Goal: Information Seeking & Learning: Learn about a topic

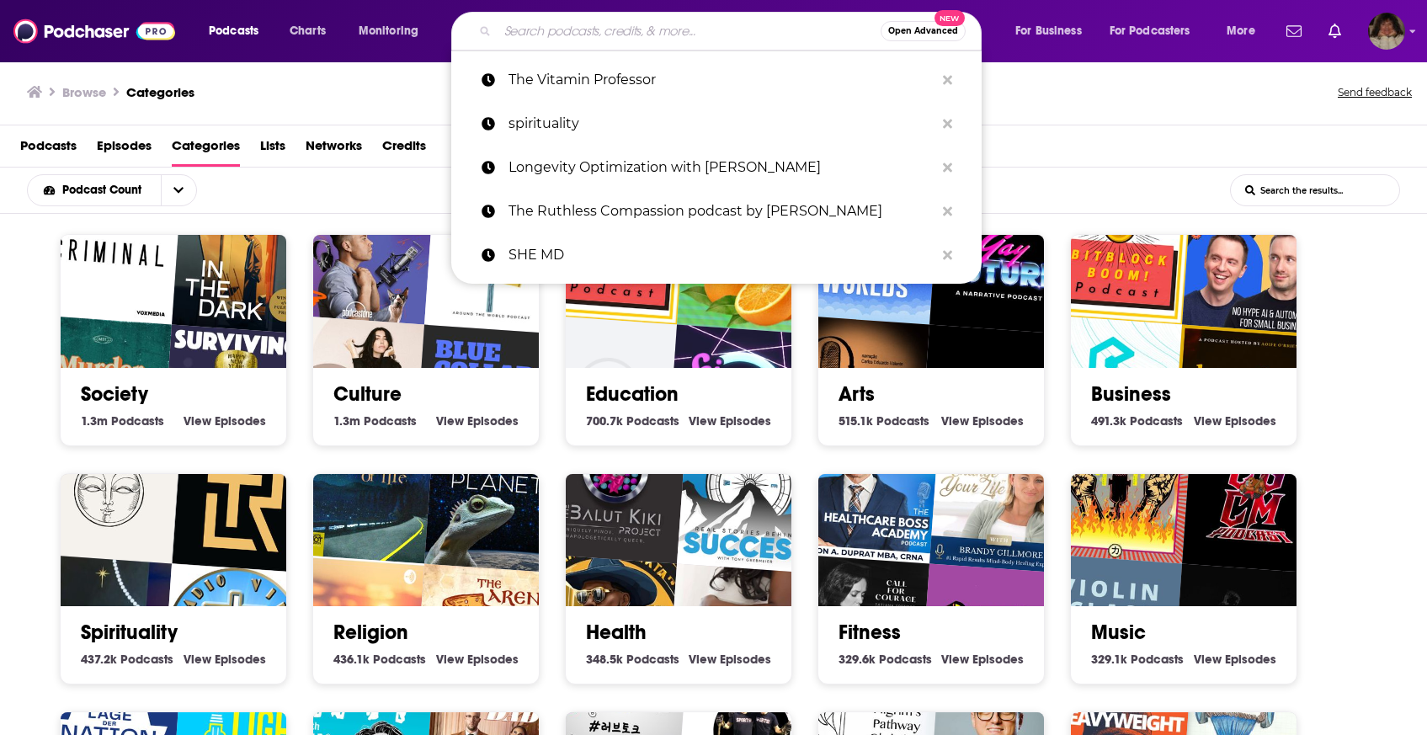
click at [697, 26] on input "Search podcasts, credits, & more..." at bounding box center [689, 31] width 383 height 27
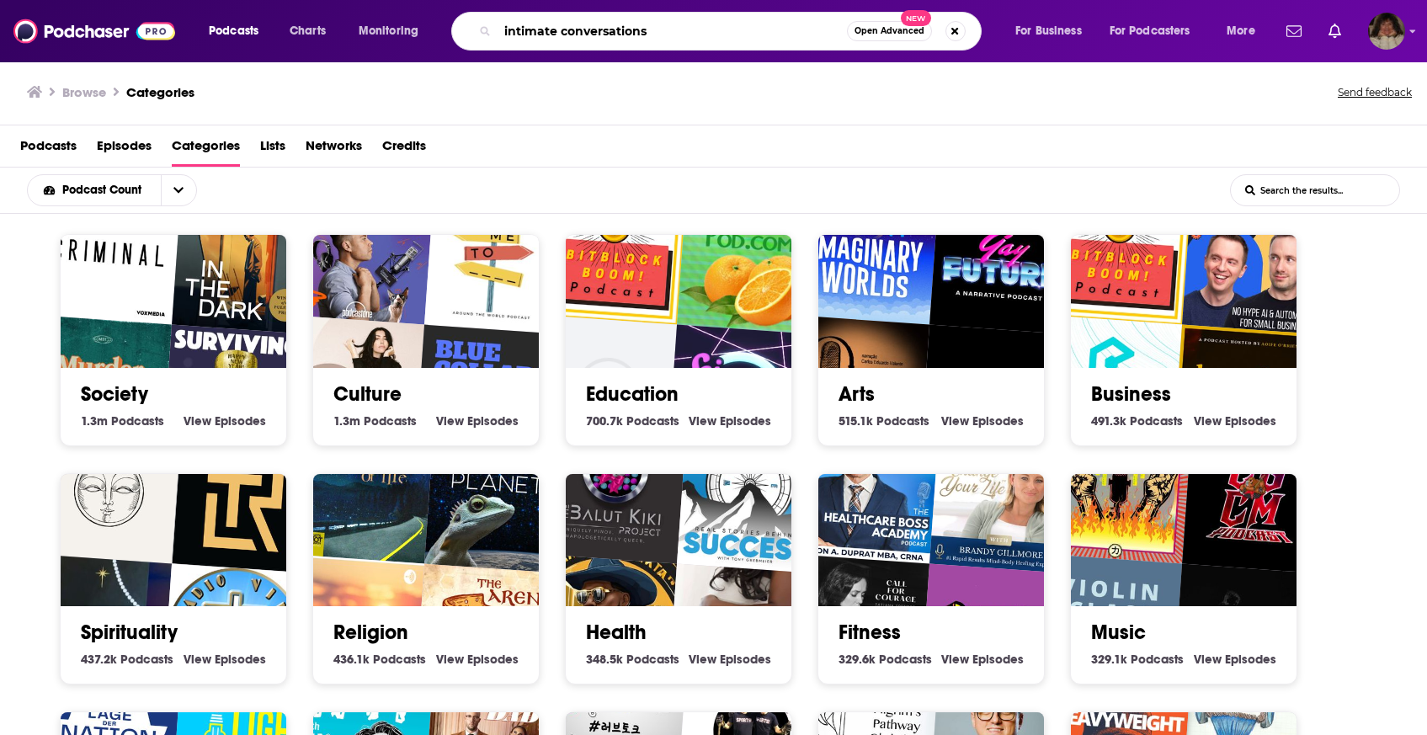
type input "intimate conversations"
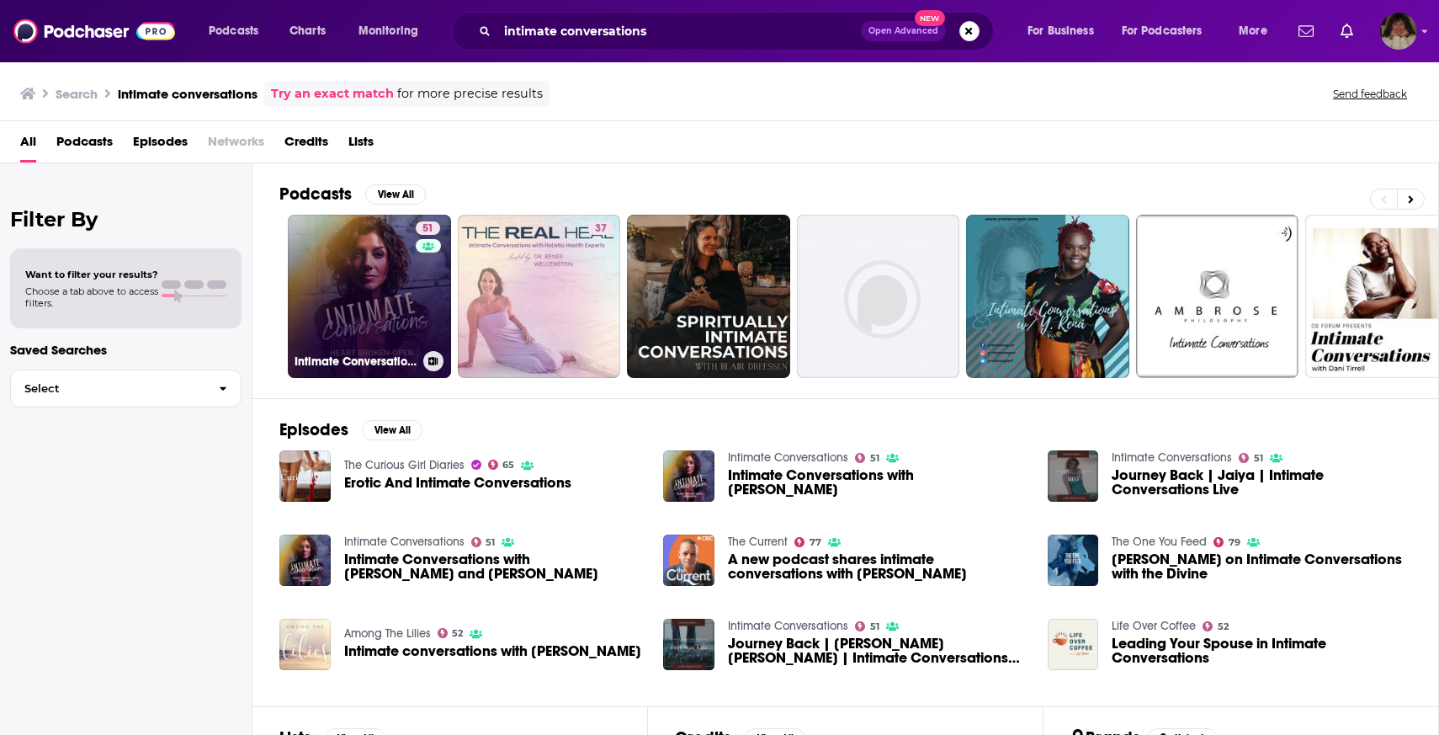
click at [359, 230] on link "51 Intimate Conversations" at bounding box center [369, 296] width 163 height 163
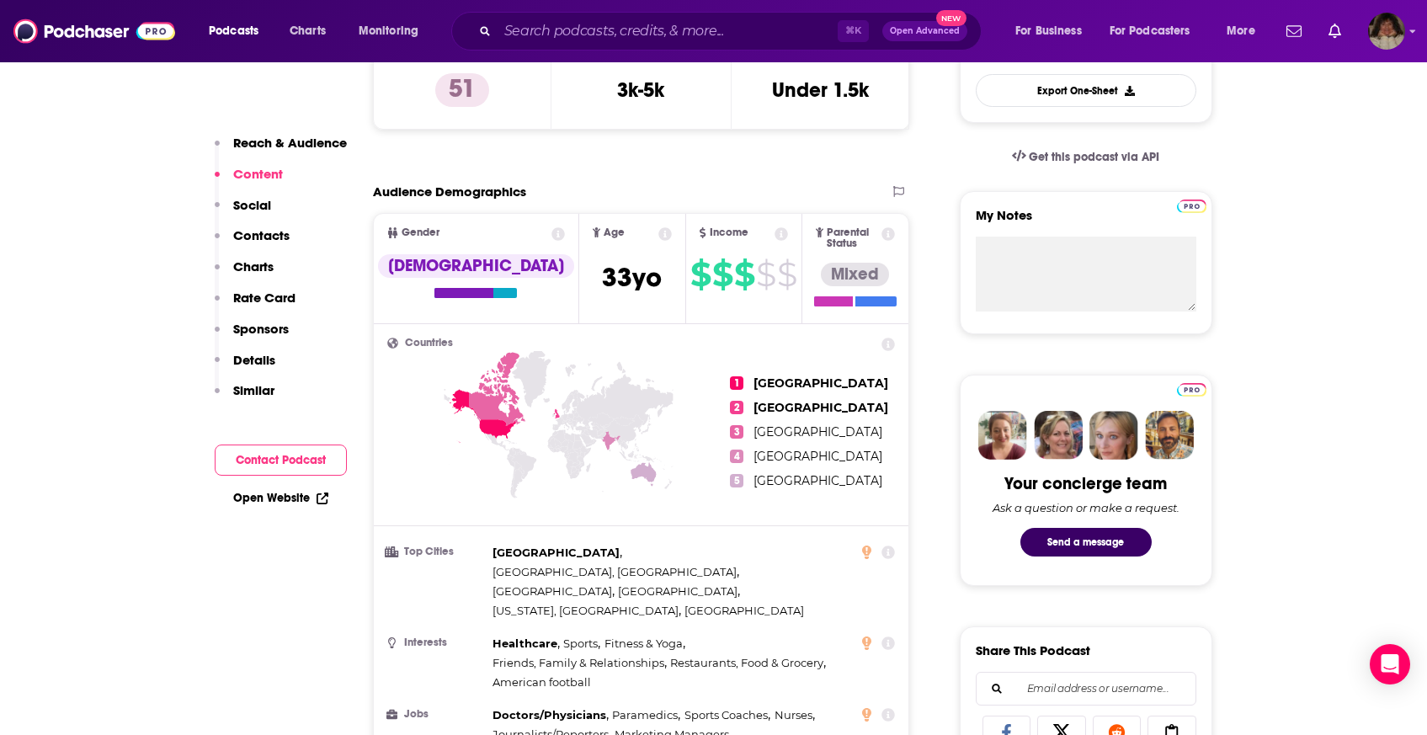
scroll to position [408, 0]
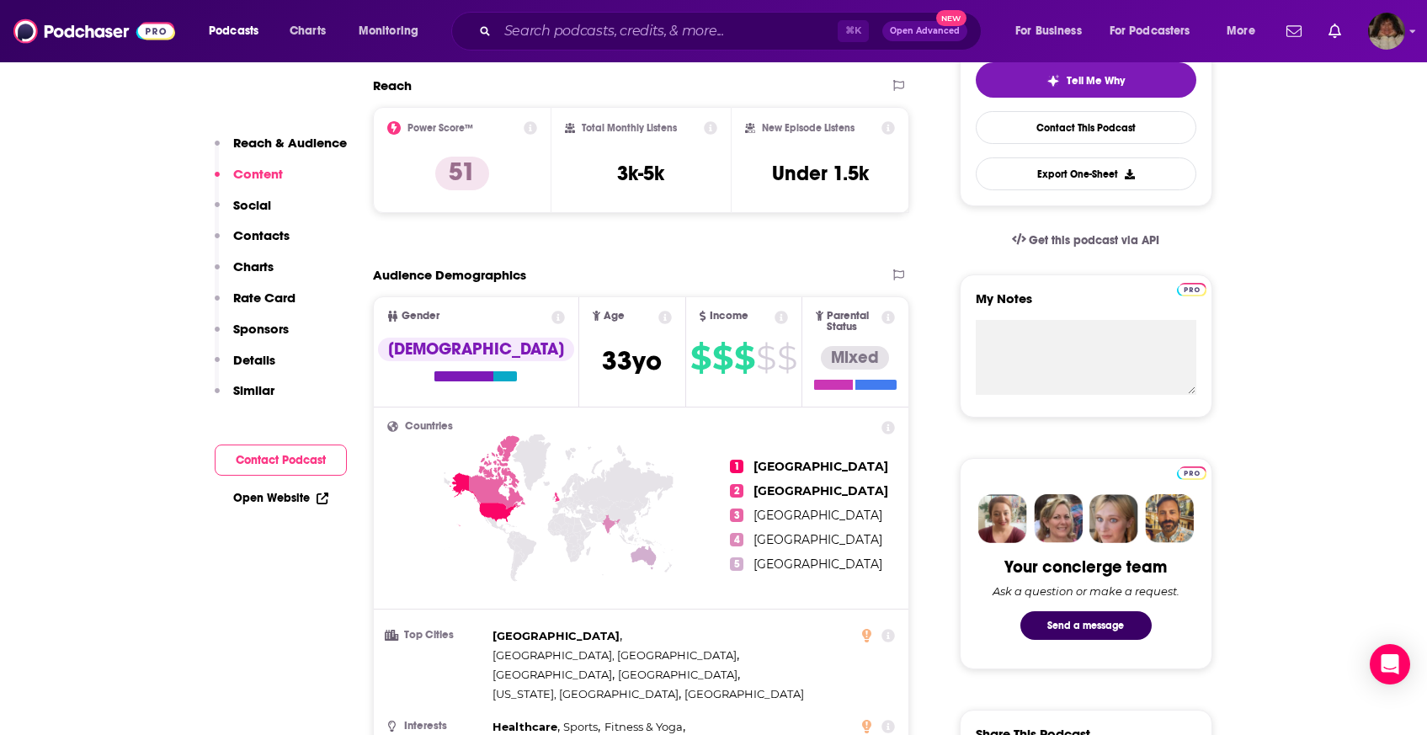
click at [883, 129] on icon at bounding box center [888, 127] width 13 height 13
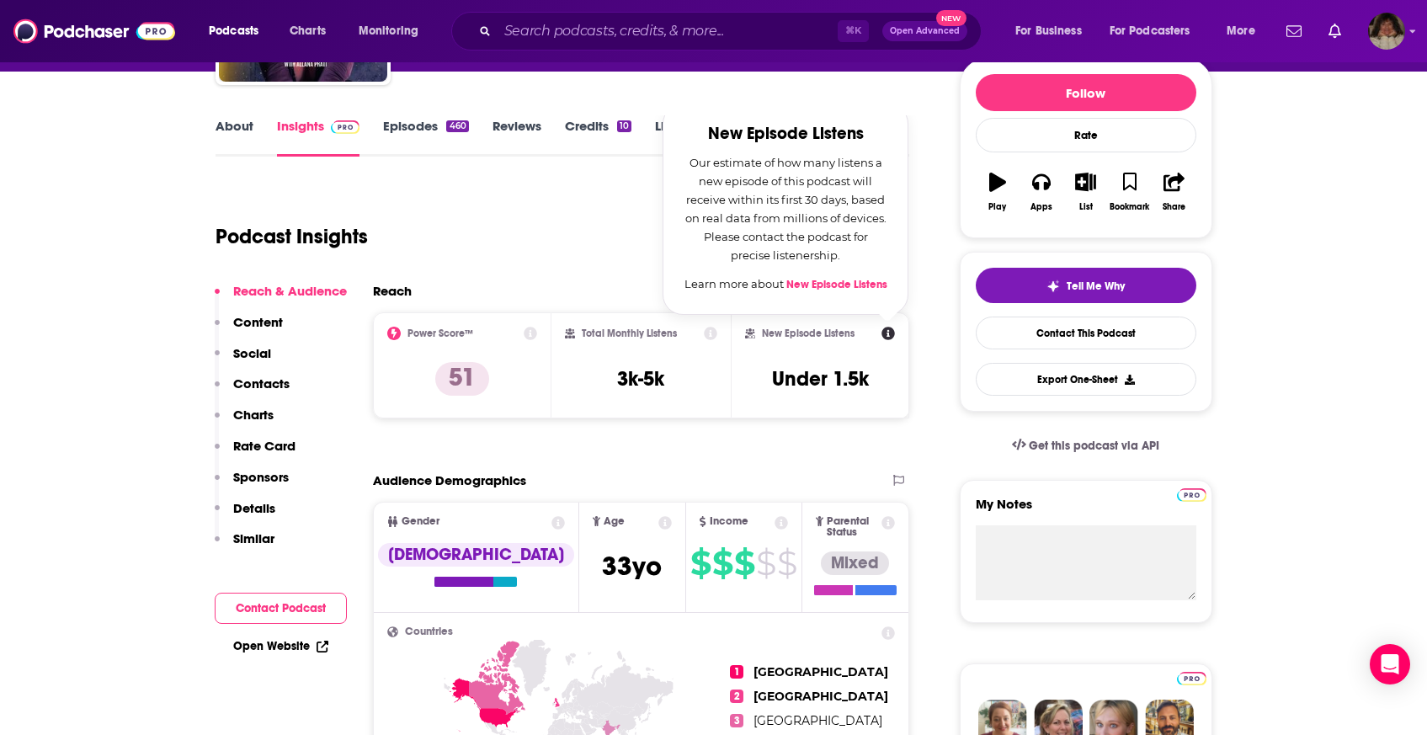
scroll to position [188, 0]
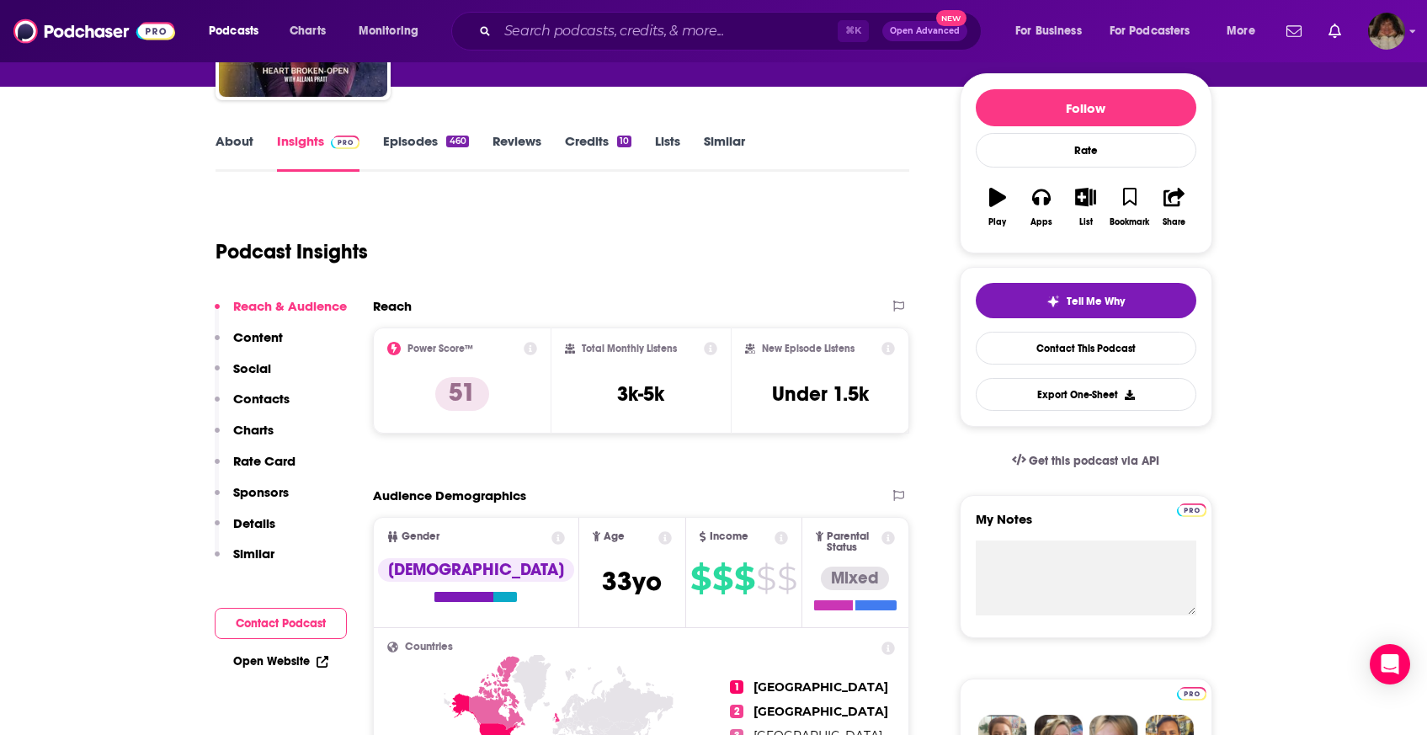
drag, startPoint x: 713, startPoint y: 176, endPoint x: 745, endPoint y: 214, distance: 49.6
click at [888, 346] on icon at bounding box center [888, 348] width 13 height 13
click at [472, 396] on p "51" at bounding box center [462, 394] width 54 height 34
click at [527, 345] on icon at bounding box center [530, 348] width 13 height 13
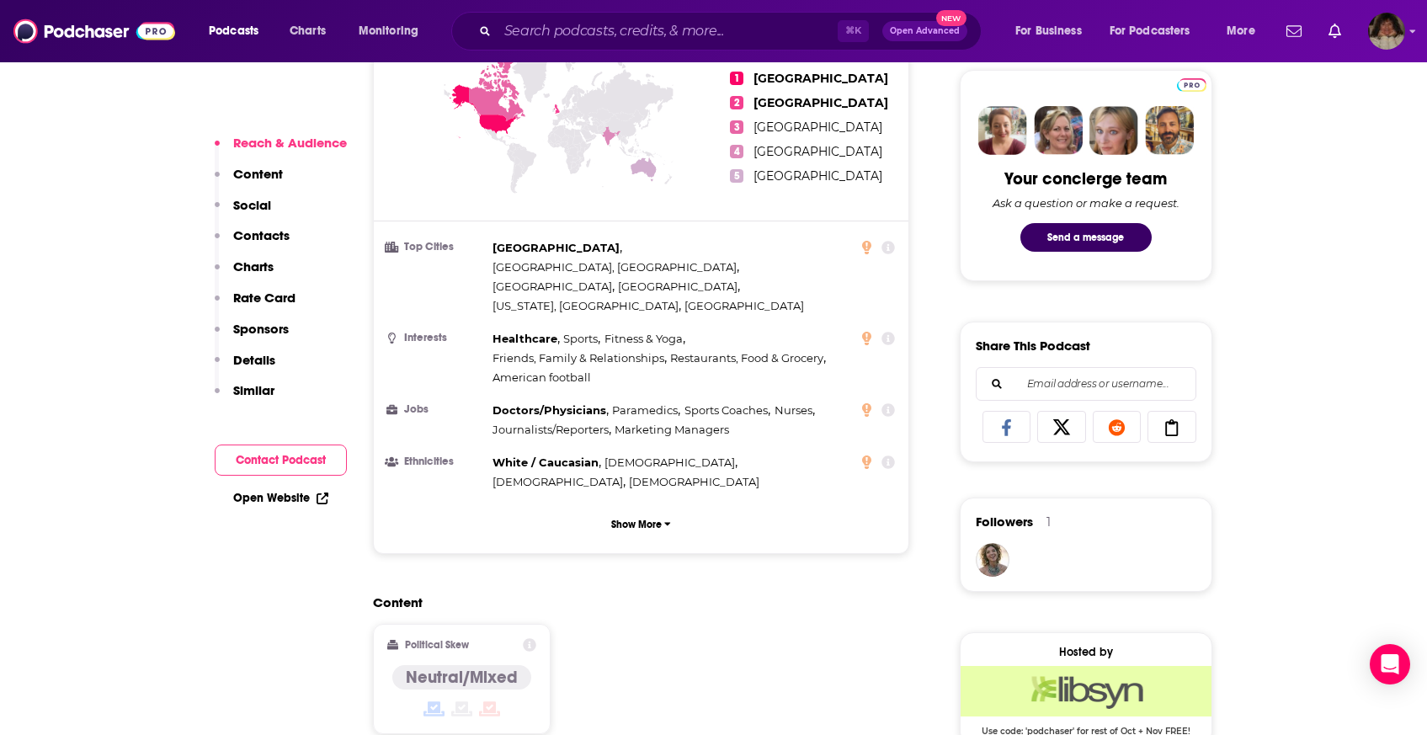
scroll to position [797, 0]
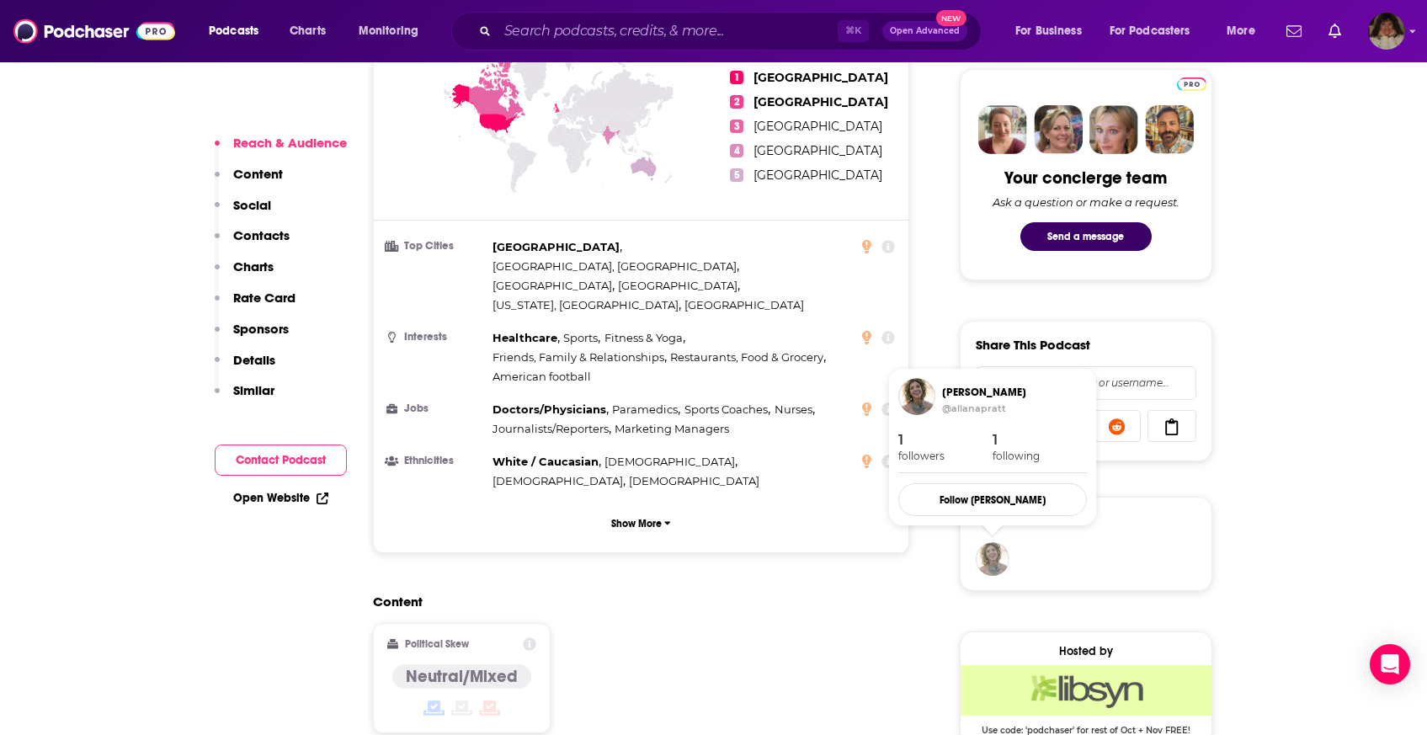
click at [992, 570] on img "Allana Pratt" at bounding box center [993, 559] width 34 height 34
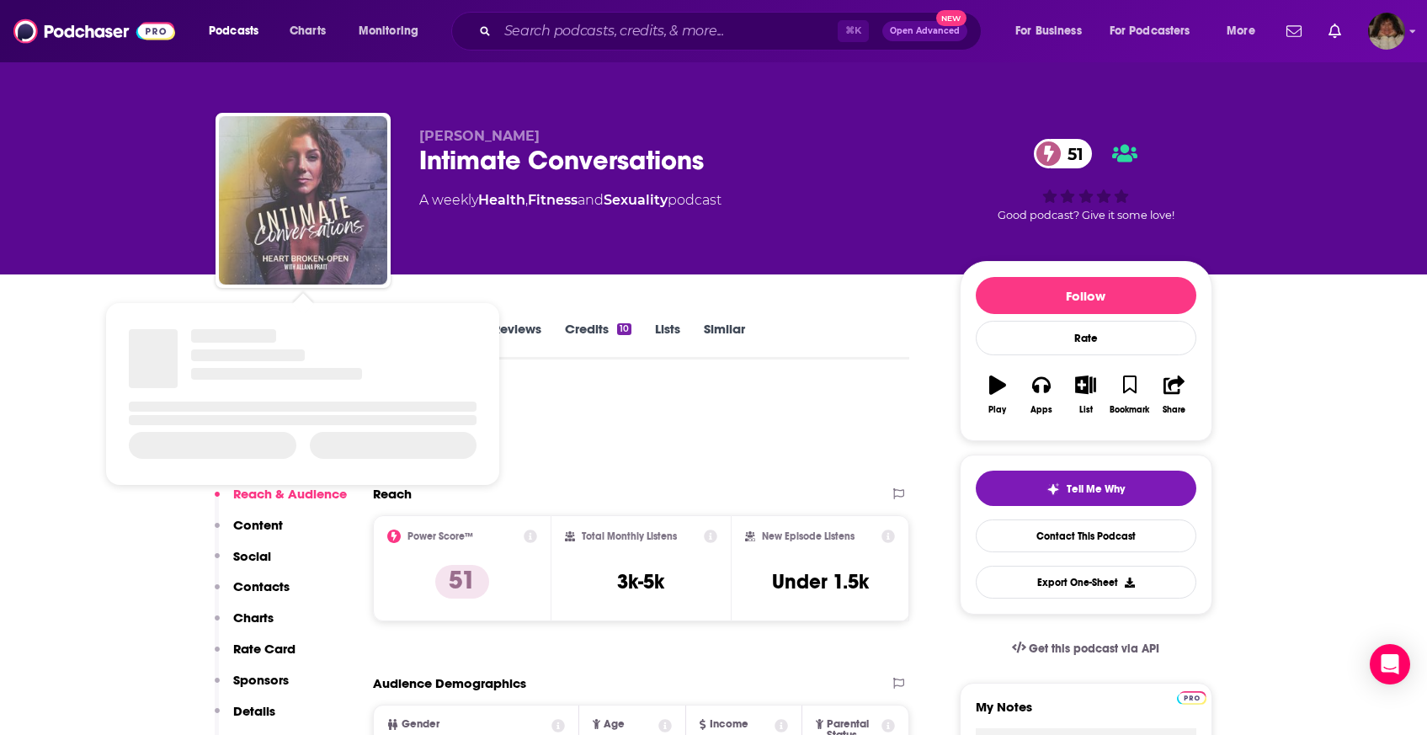
click at [344, 204] on img "Intimate Conversations" at bounding box center [303, 200] width 168 height 168
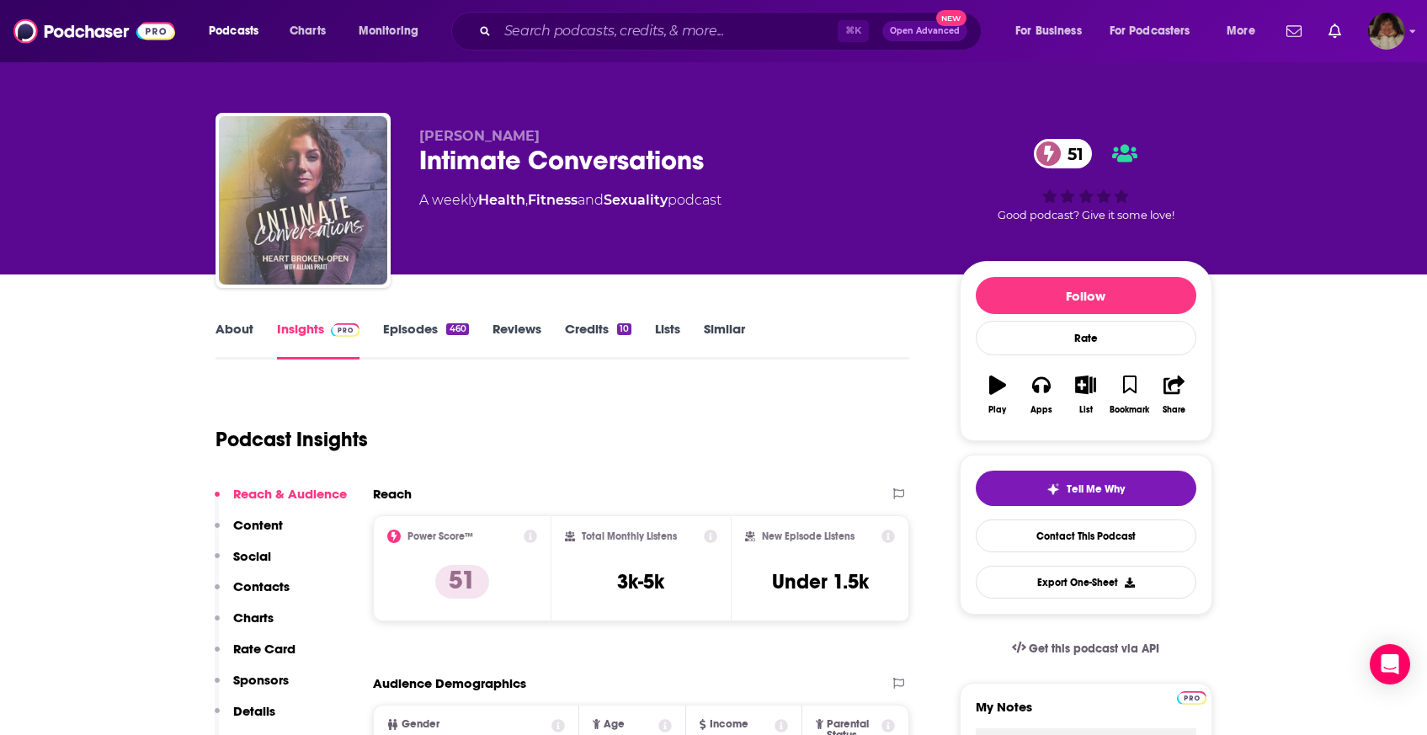
click at [349, 205] on img "Intimate Conversations" at bounding box center [303, 200] width 168 height 168
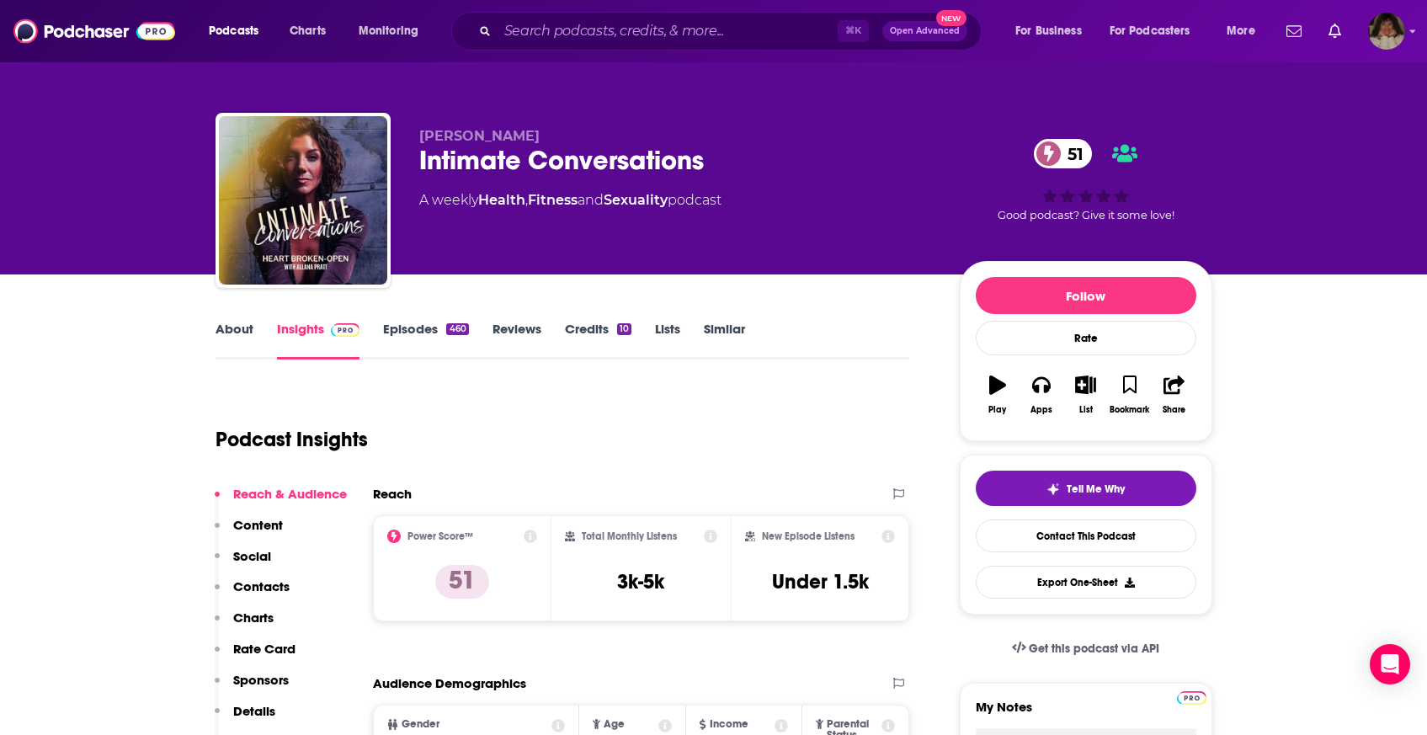
click at [525, 333] on link "Reviews" at bounding box center [516, 340] width 49 height 39
